Goal: Contribute content: Add original content to the website for others to see

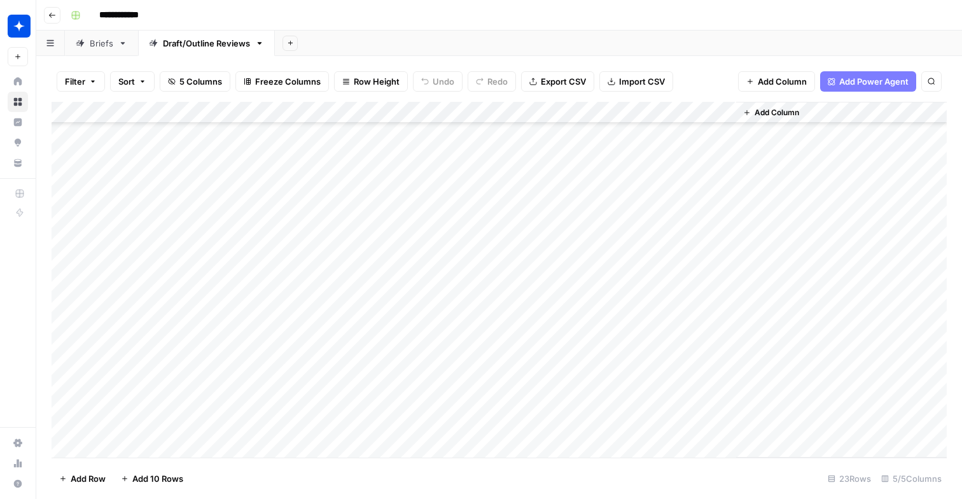
scroll to position [184, 0]
click at [495, 406] on div "Add Column" at bounding box center [499, 280] width 895 height 356
click at [183, 449] on div "Add Column" at bounding box center [499, 280] width 895 height 356
click at [213, 427] on div "Add Column" at bounding box center [499, 280] width 895 height 356
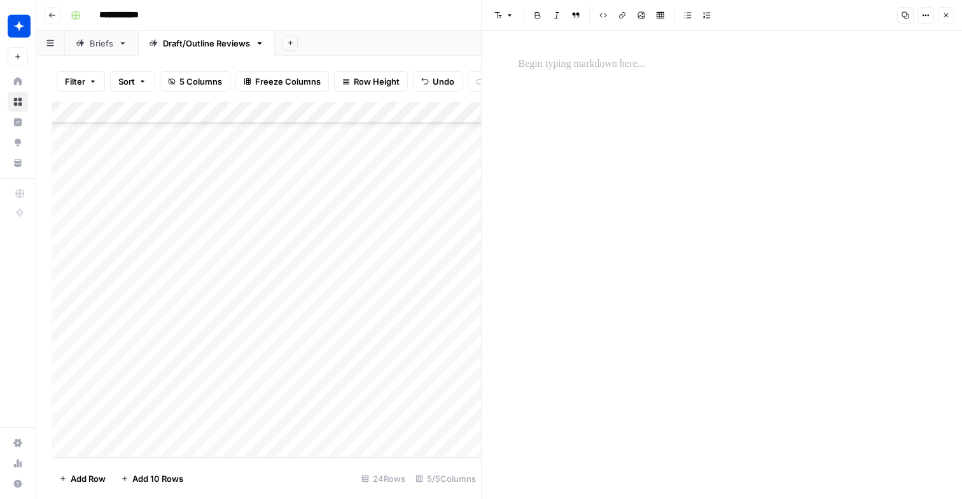
click at [517, 84] on div at bounding box center [722, 265] width 423 height 468
click at [532, 55] on div at bounding box center [722, 64] width 423 height 27
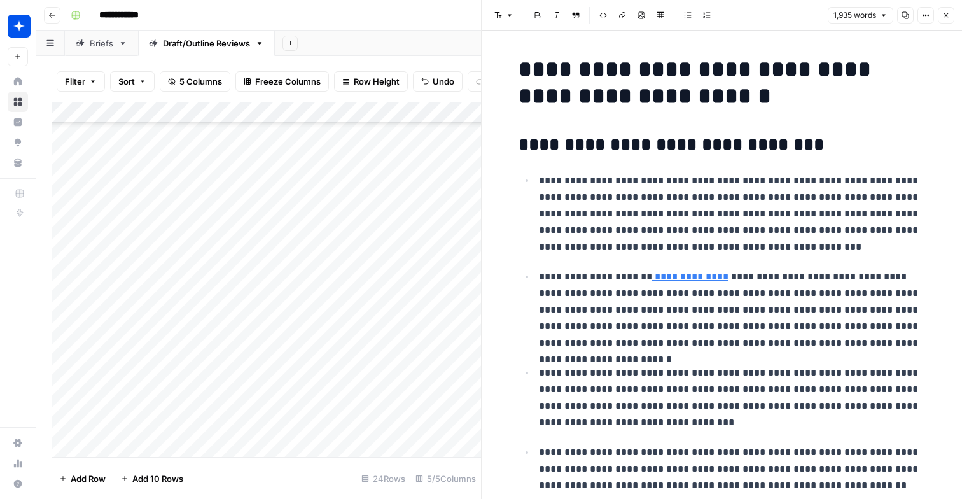
click at [312, 426] on div "Add Column" at bounding box center [267, 280] width 430 height 356
click at [312, 475] on button "Draft" at bounding box center [311, 474] width 29 height 15
click at [429, 425] on div "Add Column" at bounding box center [267, 280] width 430 height 356
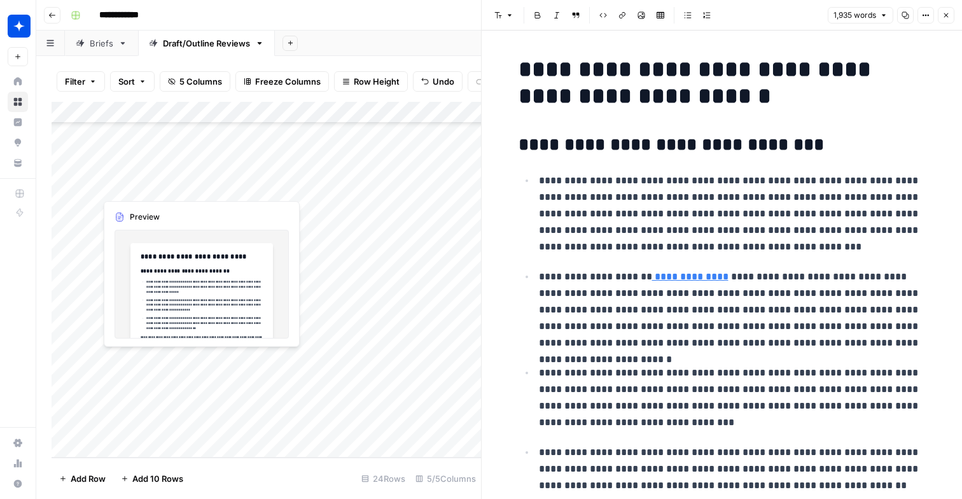
click at [171, 445] on div "Add Column" at bounding box center [267, 280] width 430 height 356
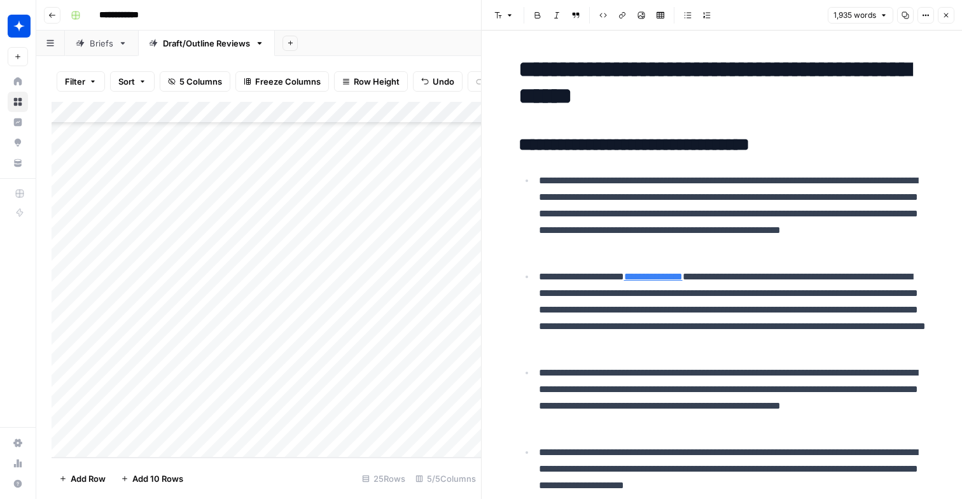
click at [171, 445] on div "Add Column" at bounding box center [267, 280] width 430 height 356
click at [186, 411] on div "Add Column" at bounding box center [267, 280] width 430 height 356
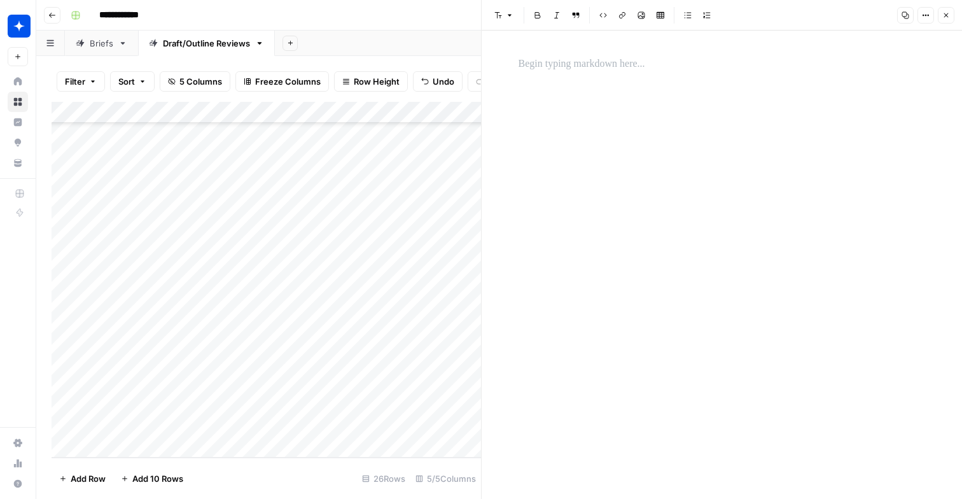
click at [547, 71] on p at bounding box center [722, 64] width 407 height 17
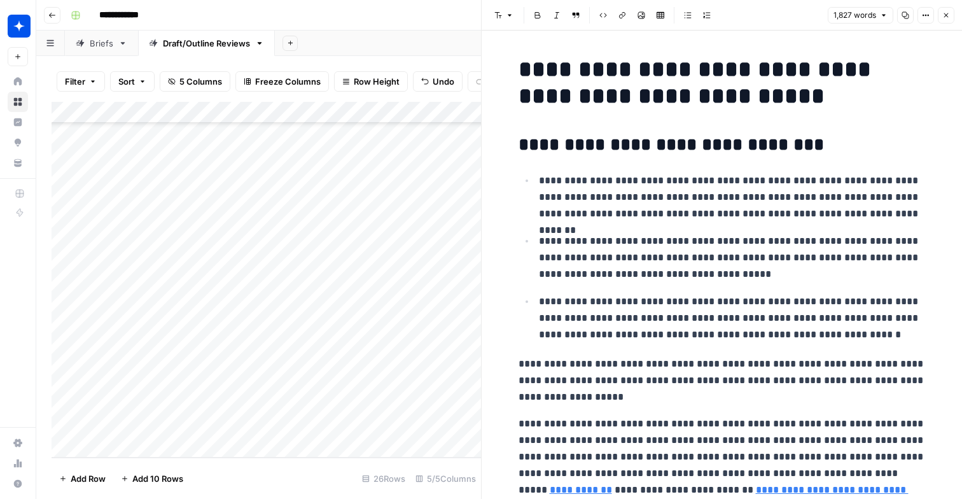
scroll to position [3851, 0]
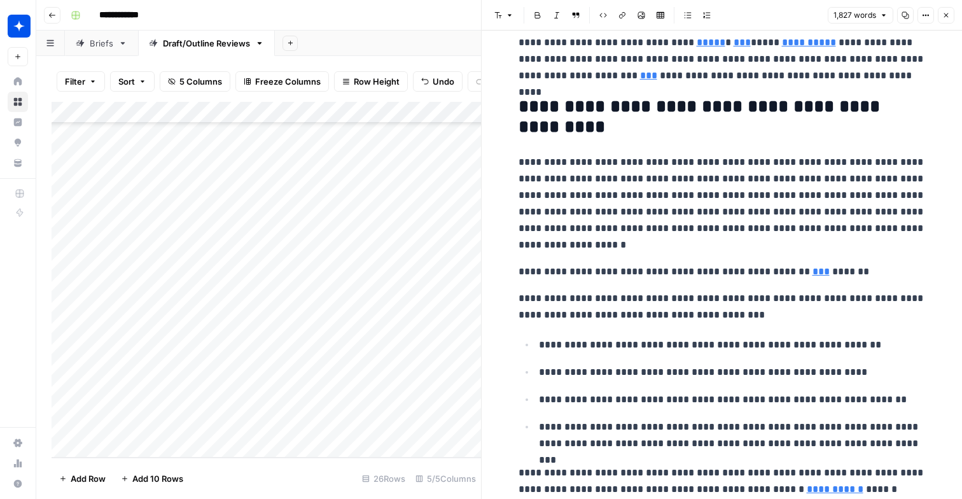
click at [328, 397] on div "Add Column" at bounding box center [267, 280] width 430 height 356
click at [325, 402] on div "Add Column" at bounding box center [267, 280] width 430 height 356
click at [300, 448] on button "Draft" at bounding box center [311, 452] width 29 height 15
click at [436, 402] on div "Add Column" at bounding box center [267, 280] width 430 height 356
